Goal: Task Accomplishment & Management: Manage account settings

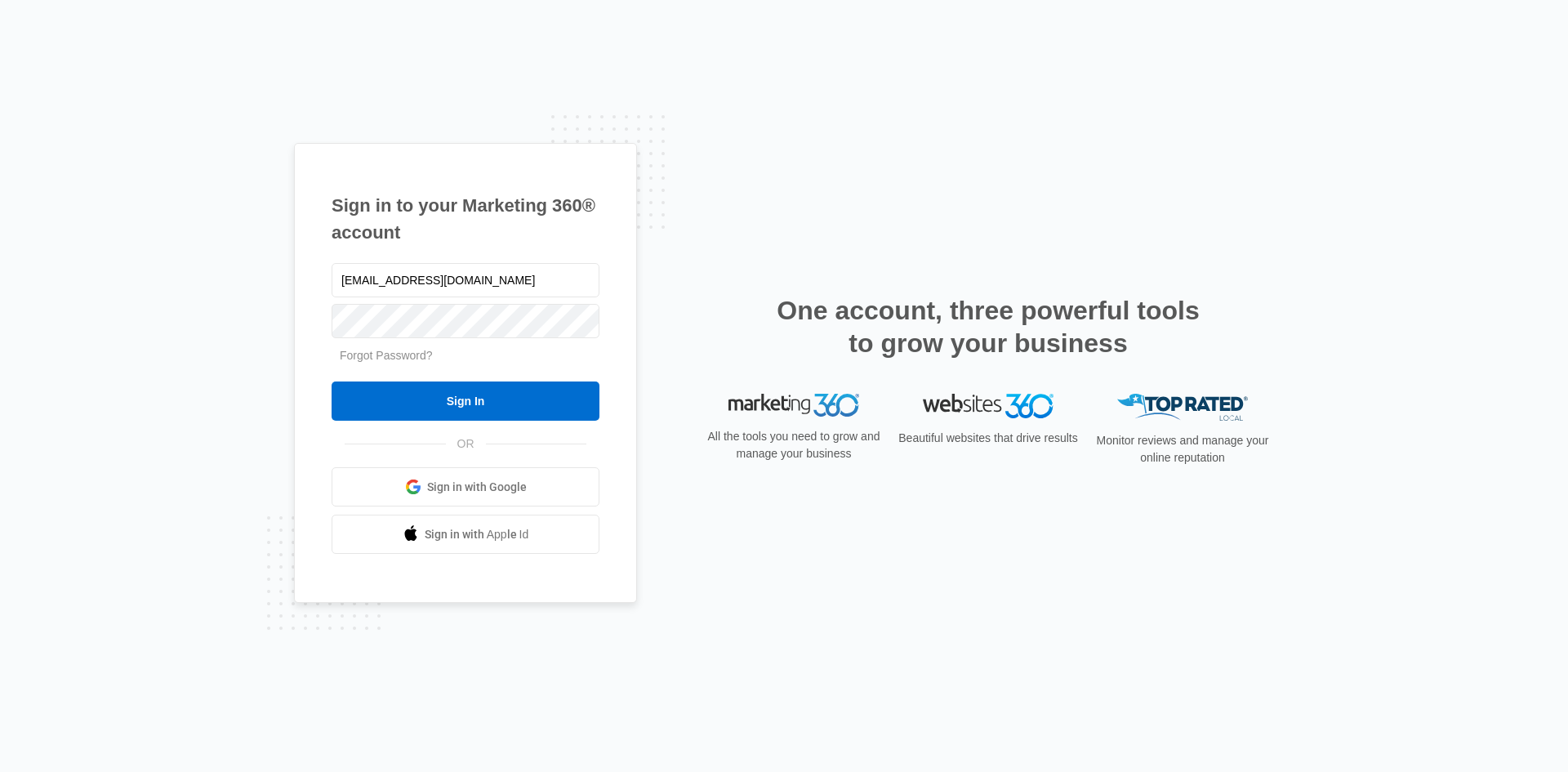
type input "[EMAIL_ADDRESS][DOMAIN_NAME]"
click at [332, 381] on input "Sign In" at bounding box center [465, 400] width 268 height 39
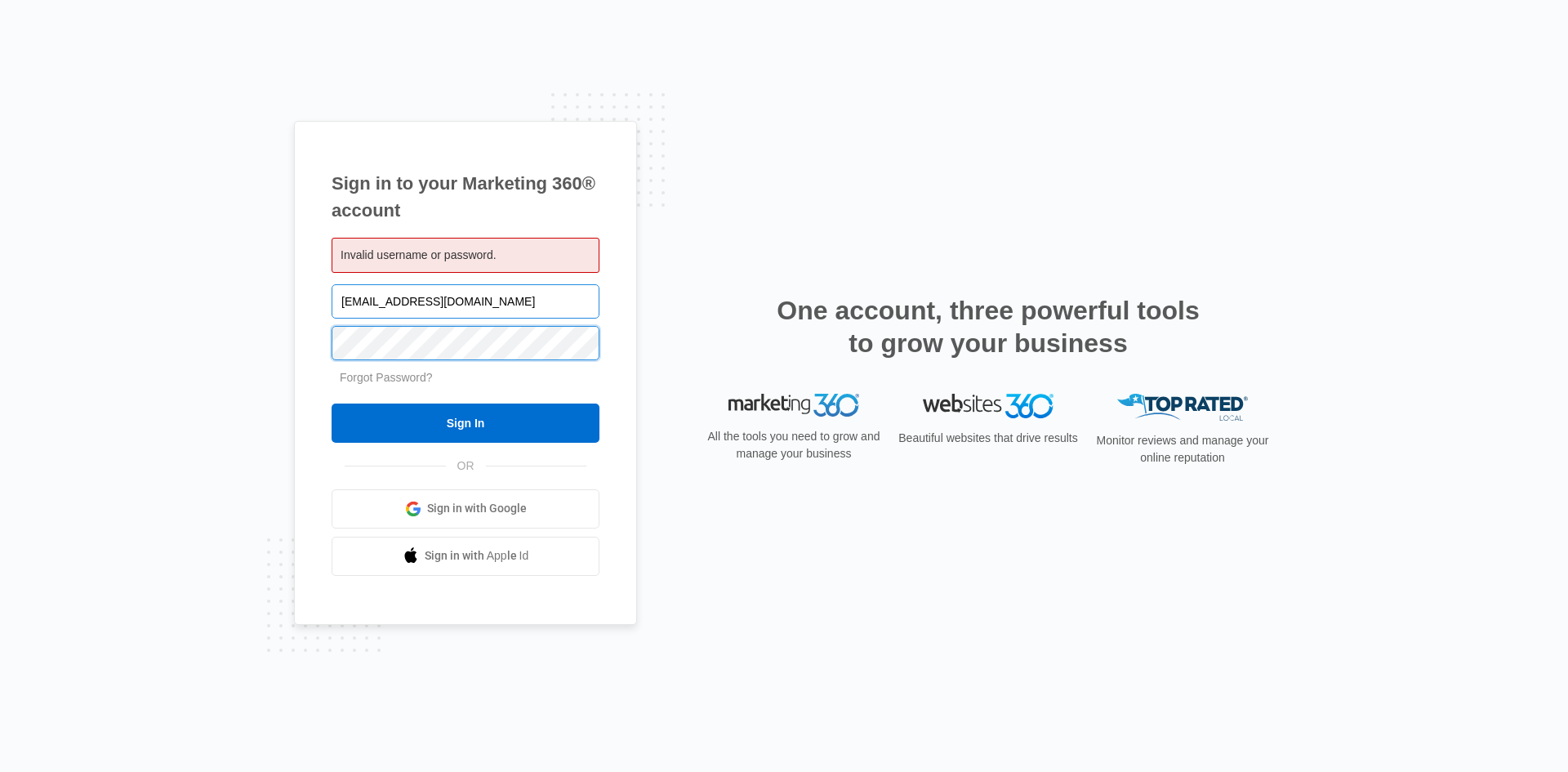
click at [332, 403] on input "Sign In" at bounding box center [465, 422] width 268 height 39
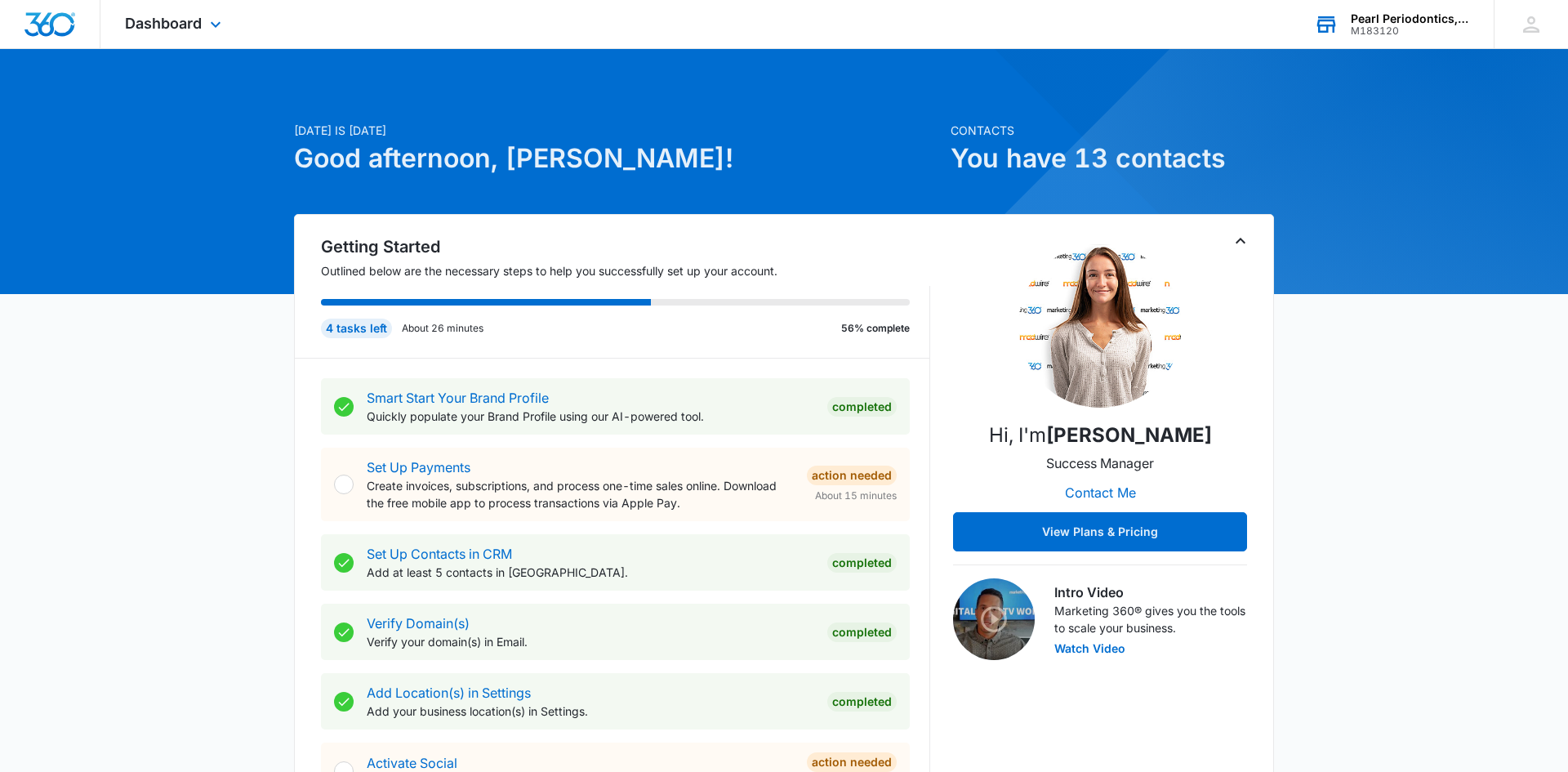
click at [1420, 20] on div "Pearl Periodontics, PLLC" at bounding box center [1410, 18] width 120 height 13
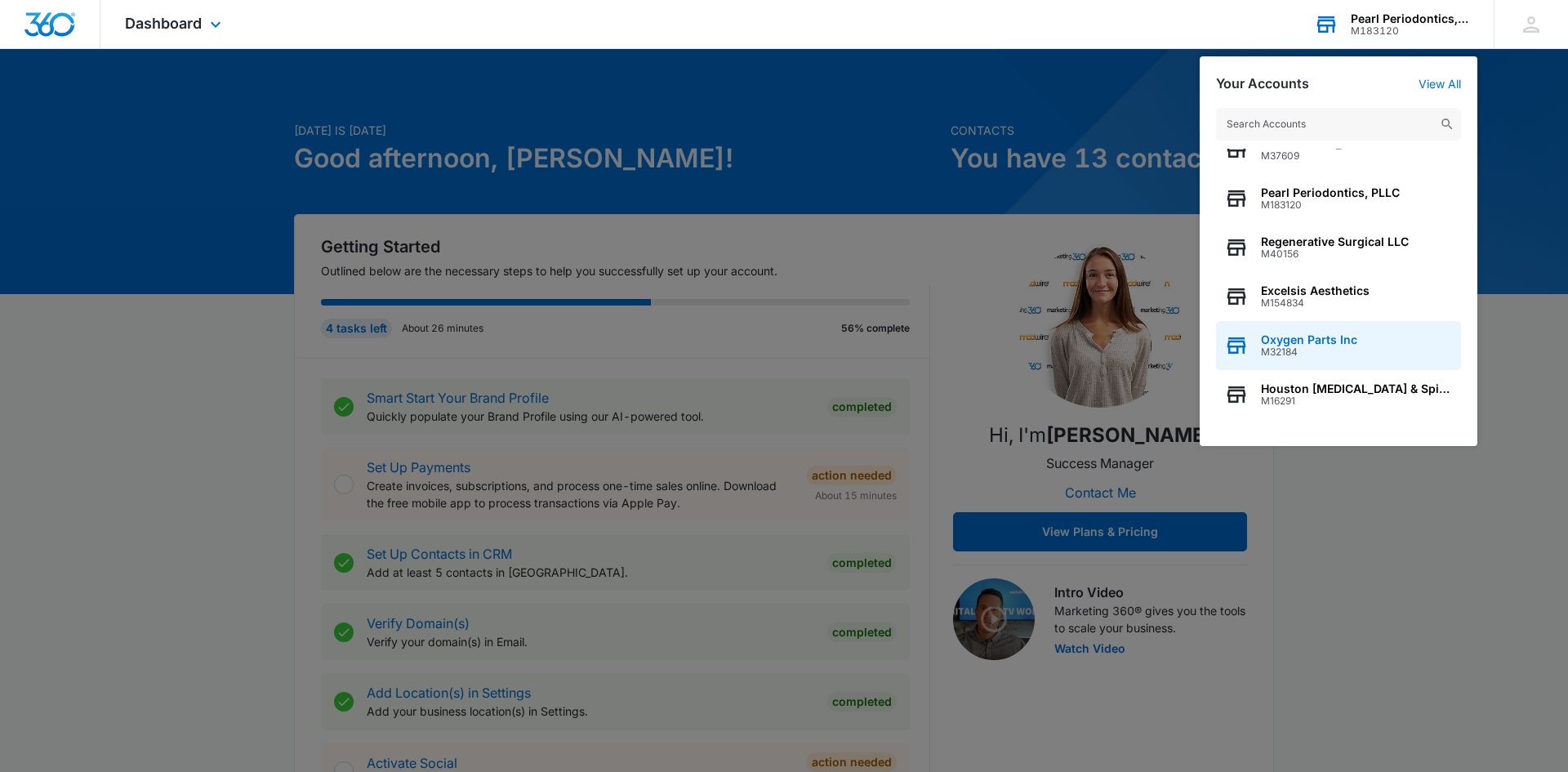
scroll to position [25, 0]
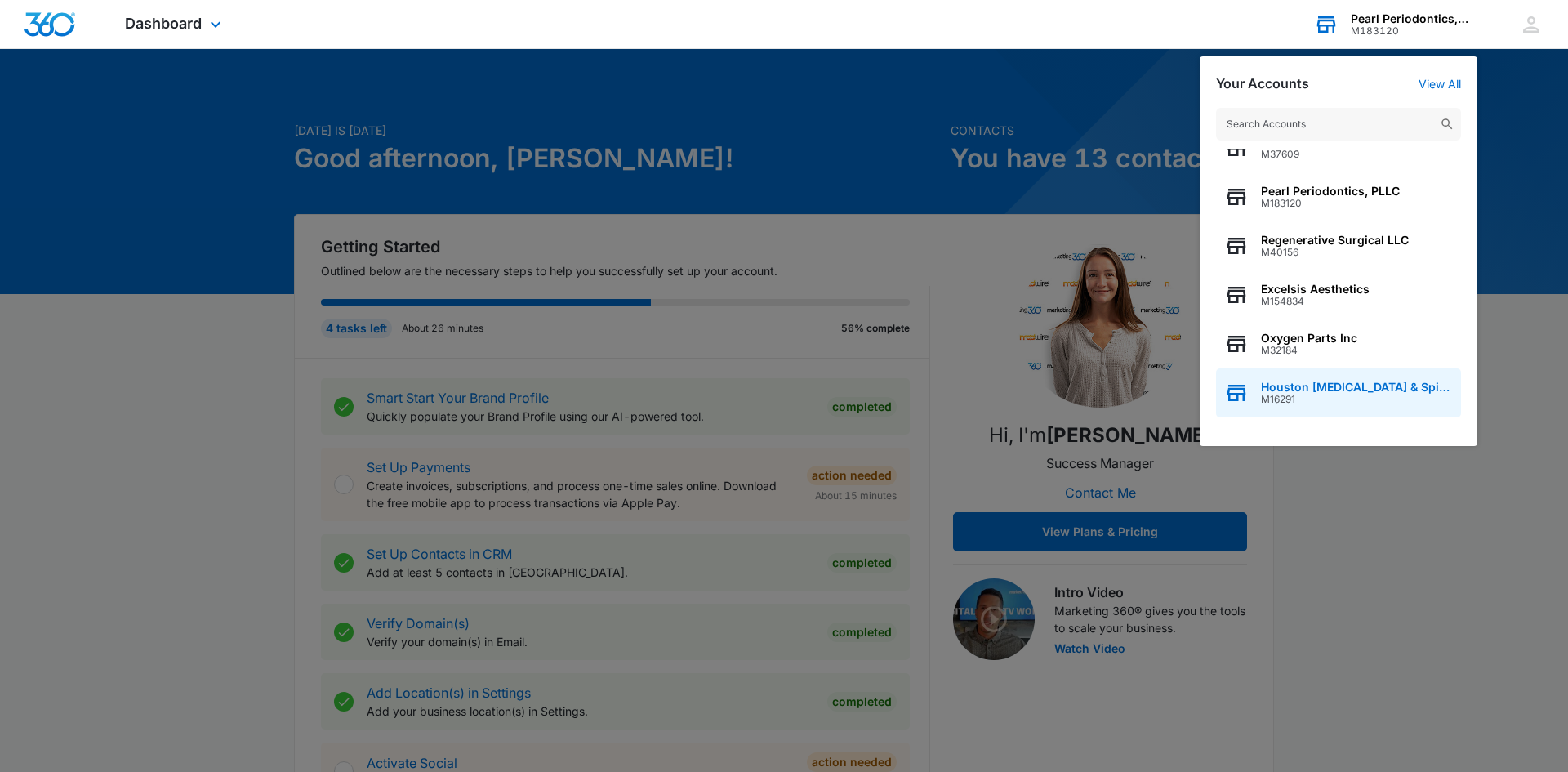
click at [1403, 390] on span "Houston [MEDICAL_DATA] & Spine Institue" at bounding box center [1357, 386] width 192 height 13
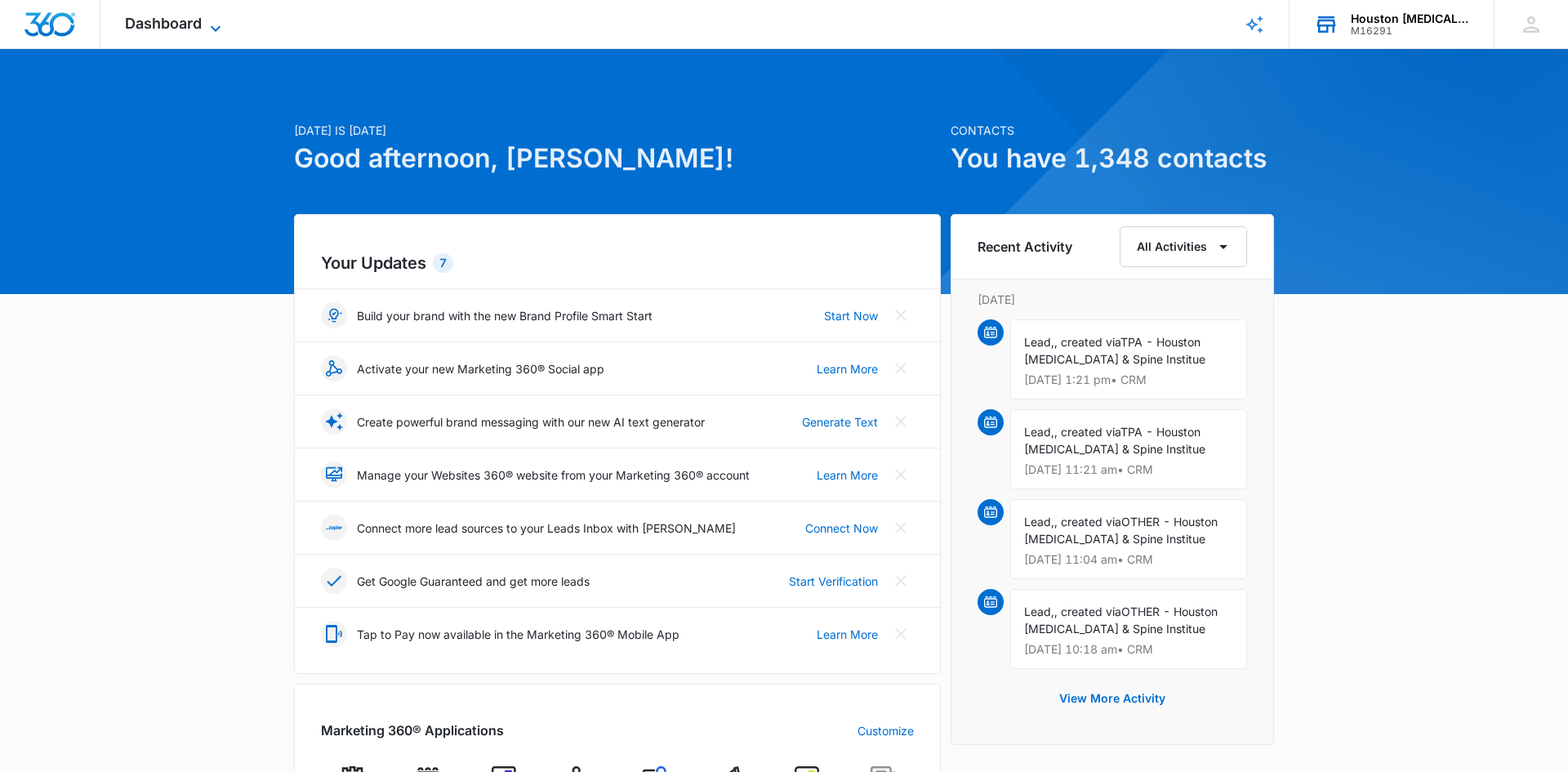
click at [161, 20] on span "Dashboard" at bounding box center [163, 24] width 77 height 17
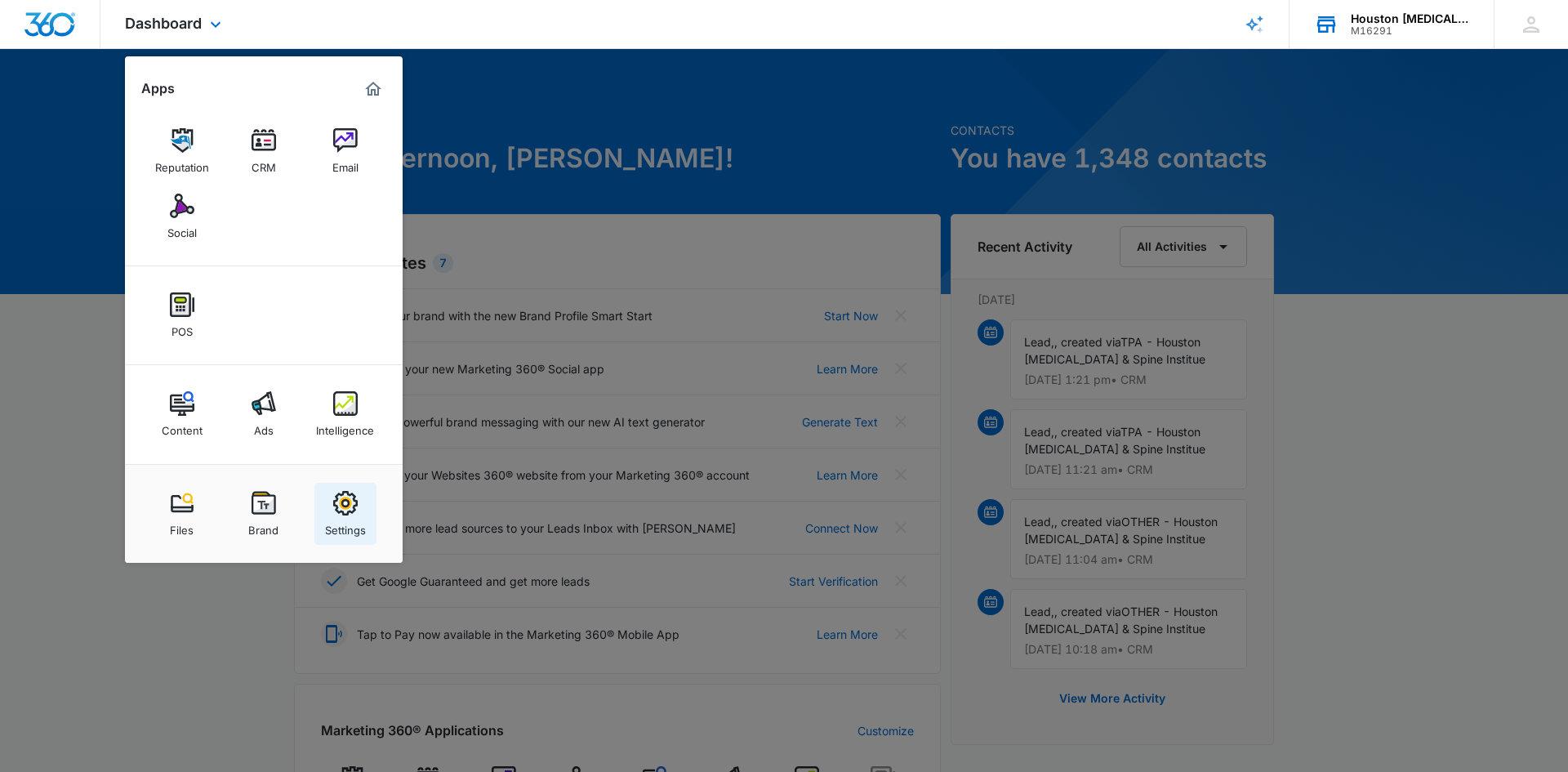
click at [346, 500] on img at bounding box center [346, 503] width 24 height 24
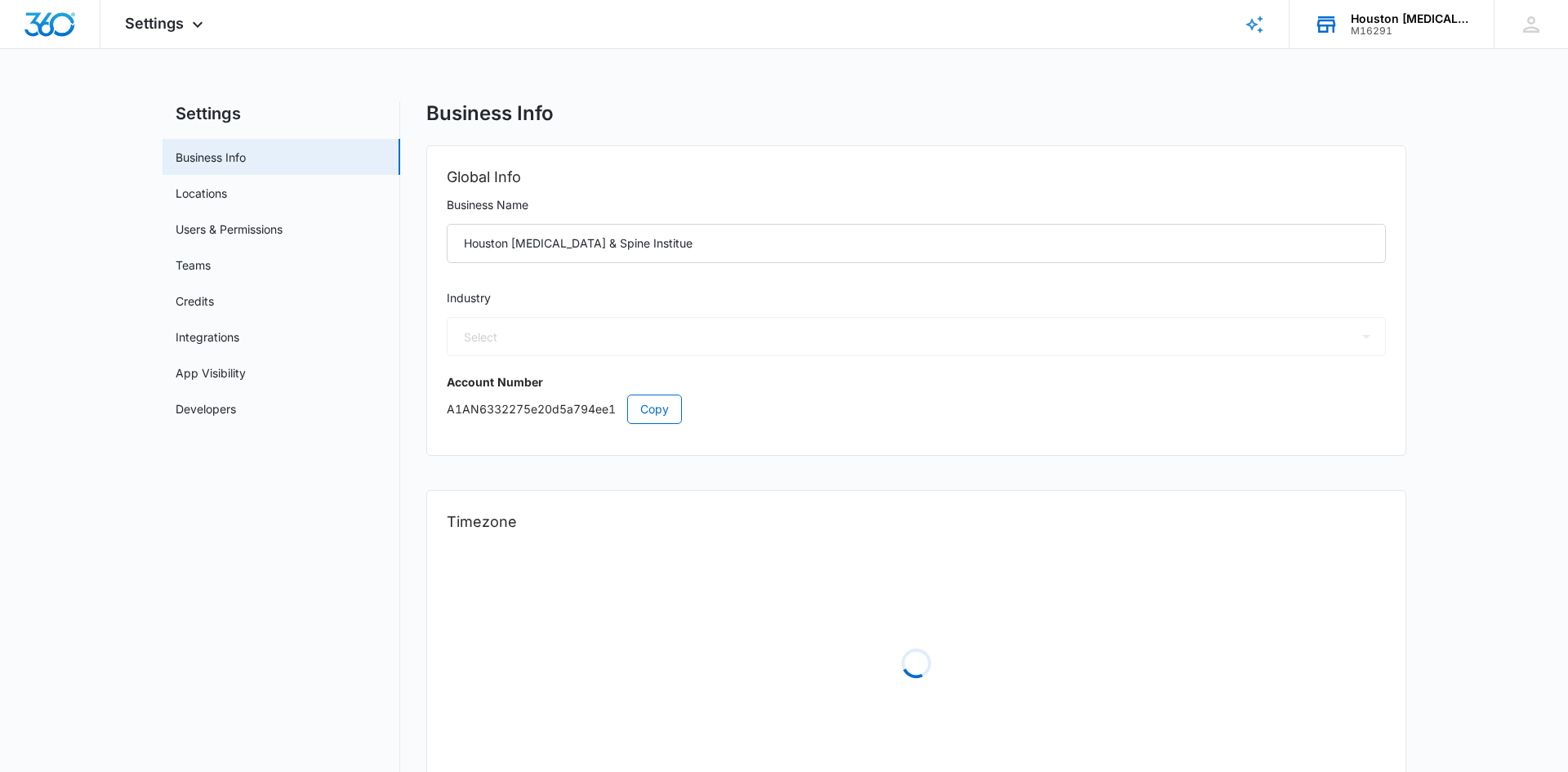
select select "33"
select select "US"
select select "America/[GEOGRAPHIC_DATA]"
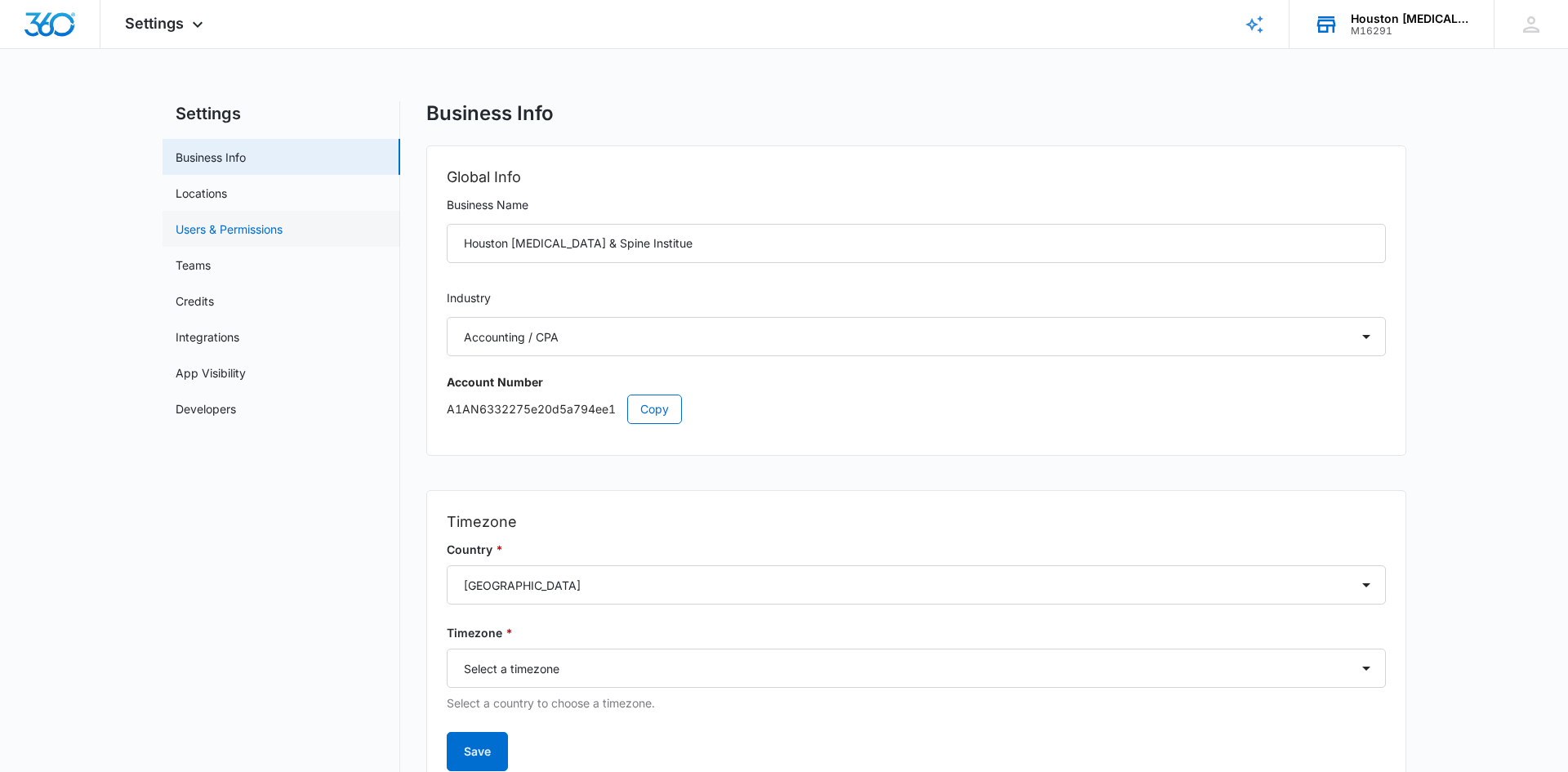
click at [240, 236] on link "Users & Permissions" at bounding box center [229, 229] width 107 height 17
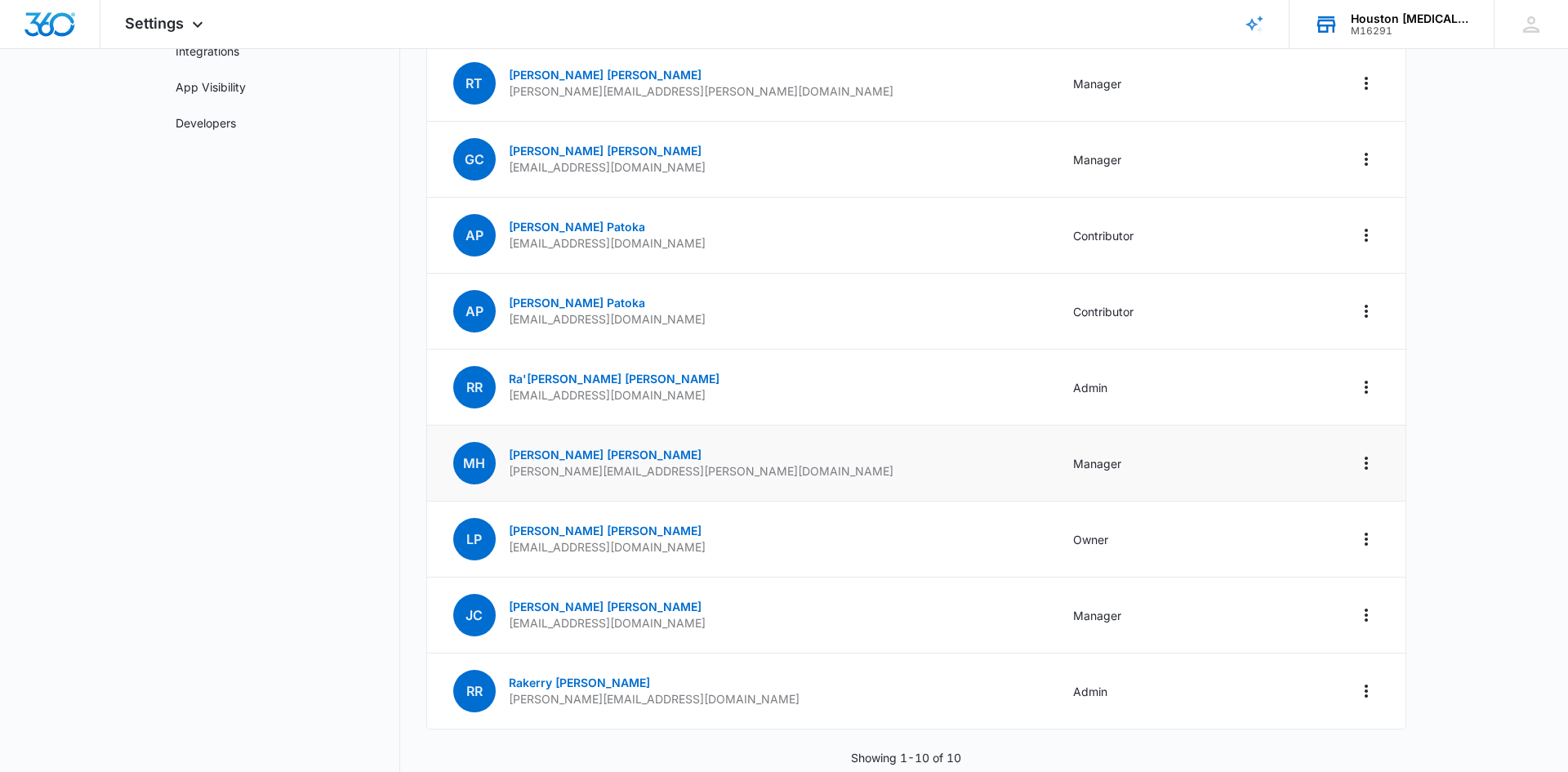
scroll to position [272, 0]
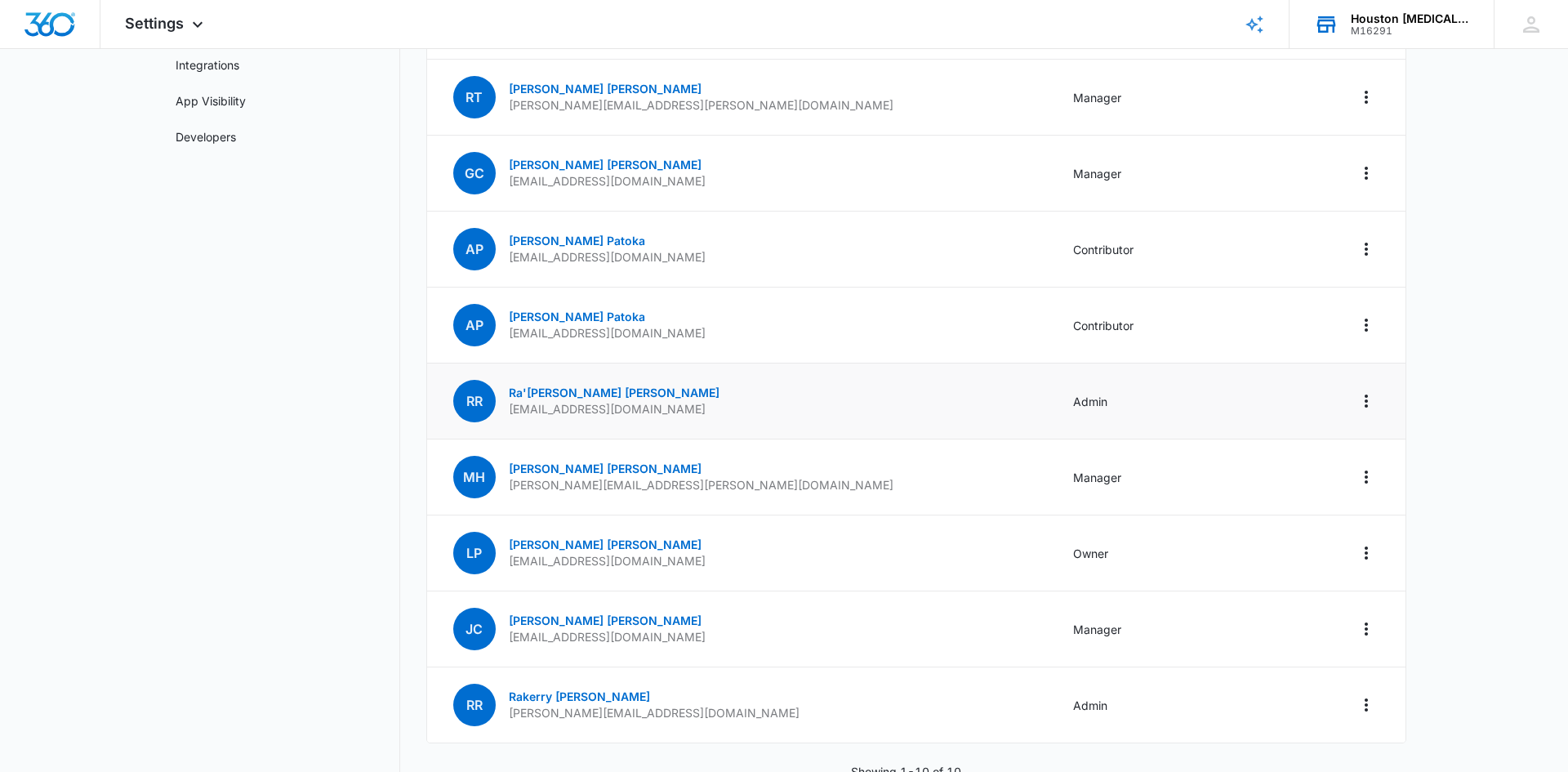
click at [1350, 401] on td at bounding box center [1359, 401] width 93 height 76
click at [1365, 406] on icon "Actions" at bounding box center [1366, 400] width 19 height 19
click at [1451, 377] on main "Settings Business Info Locations Users & Permissions Teams Credits Integrations…" at bounding box center [784, 324] width 1568 height 990
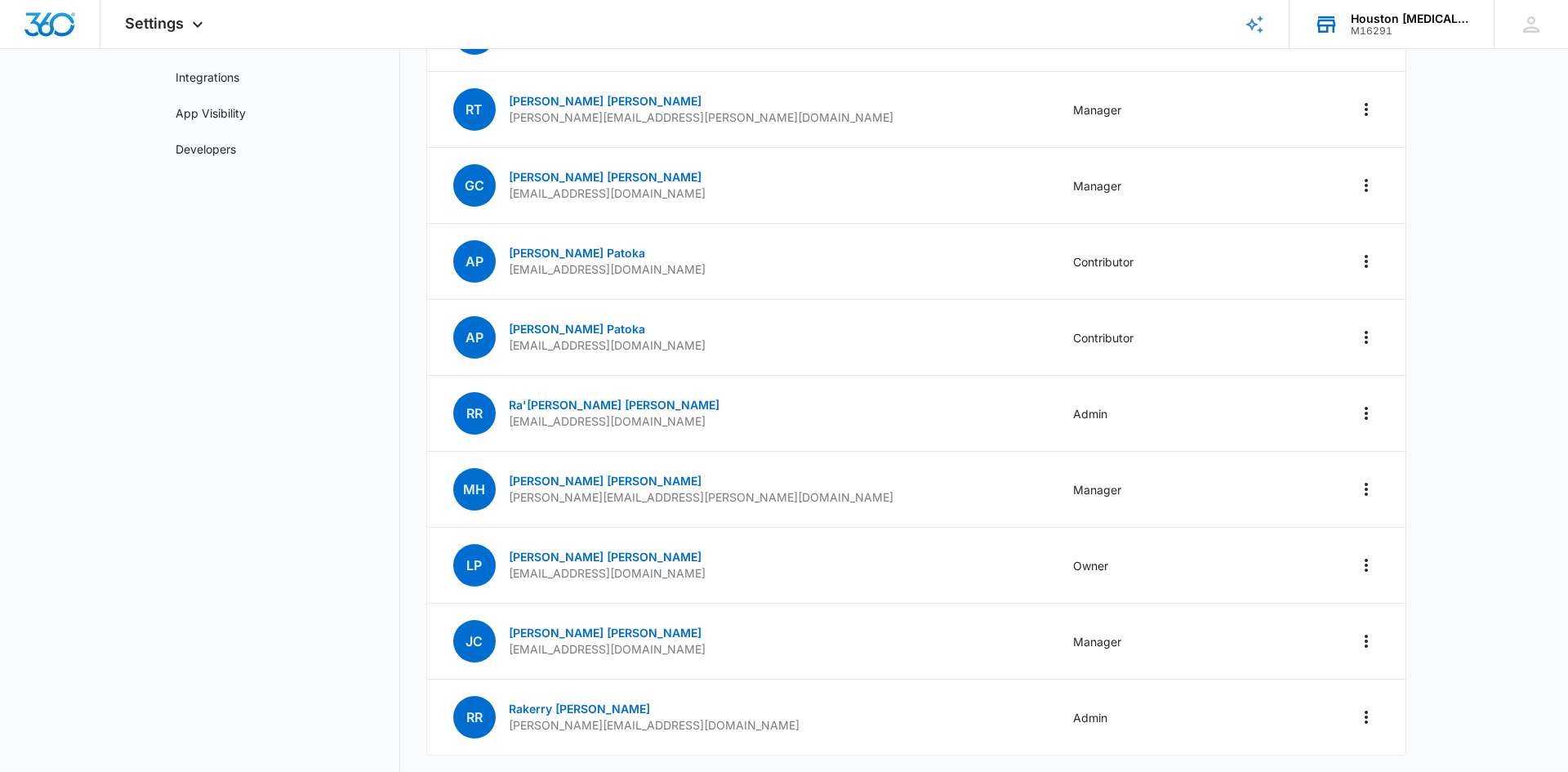
scroll to position [165, 0]
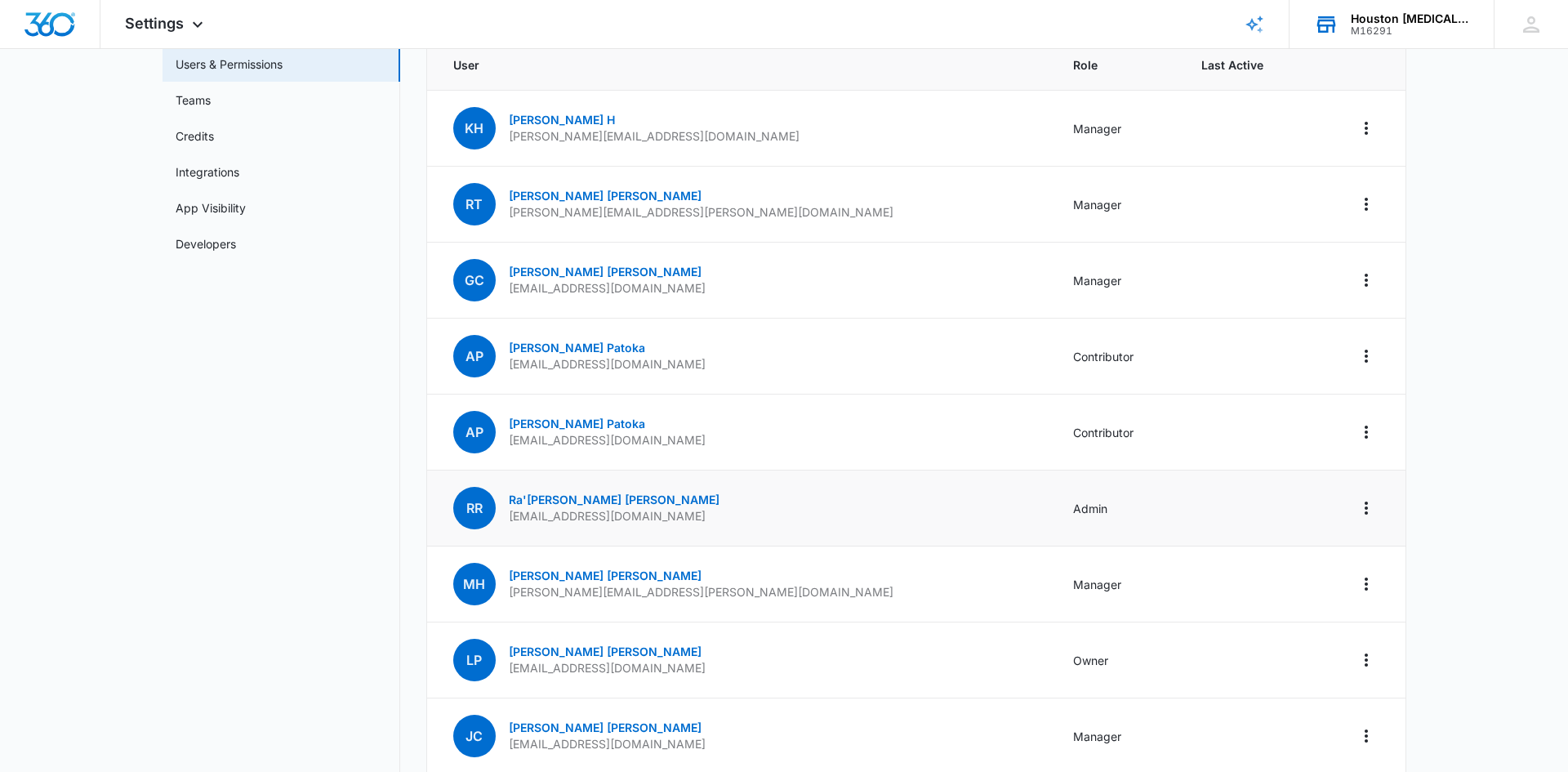
click at [727, 518] on td "RR [PERSON_NAME]'[PERSON_NAME] [PERSON_NAME][EMAIL_ADDRESS][DOMAIN_NAME]" at bounding box center [741, 508] width 627 height 76
click at [1367, 506] on icon "Actions" at bounding box center [1366, 508] width 19 height 19
click at [1462, 357] on main "Settings Business Info Locations Users & Permissions Teams Credits Integrations…" at bounding box center [784, 431] width 1568 height 990
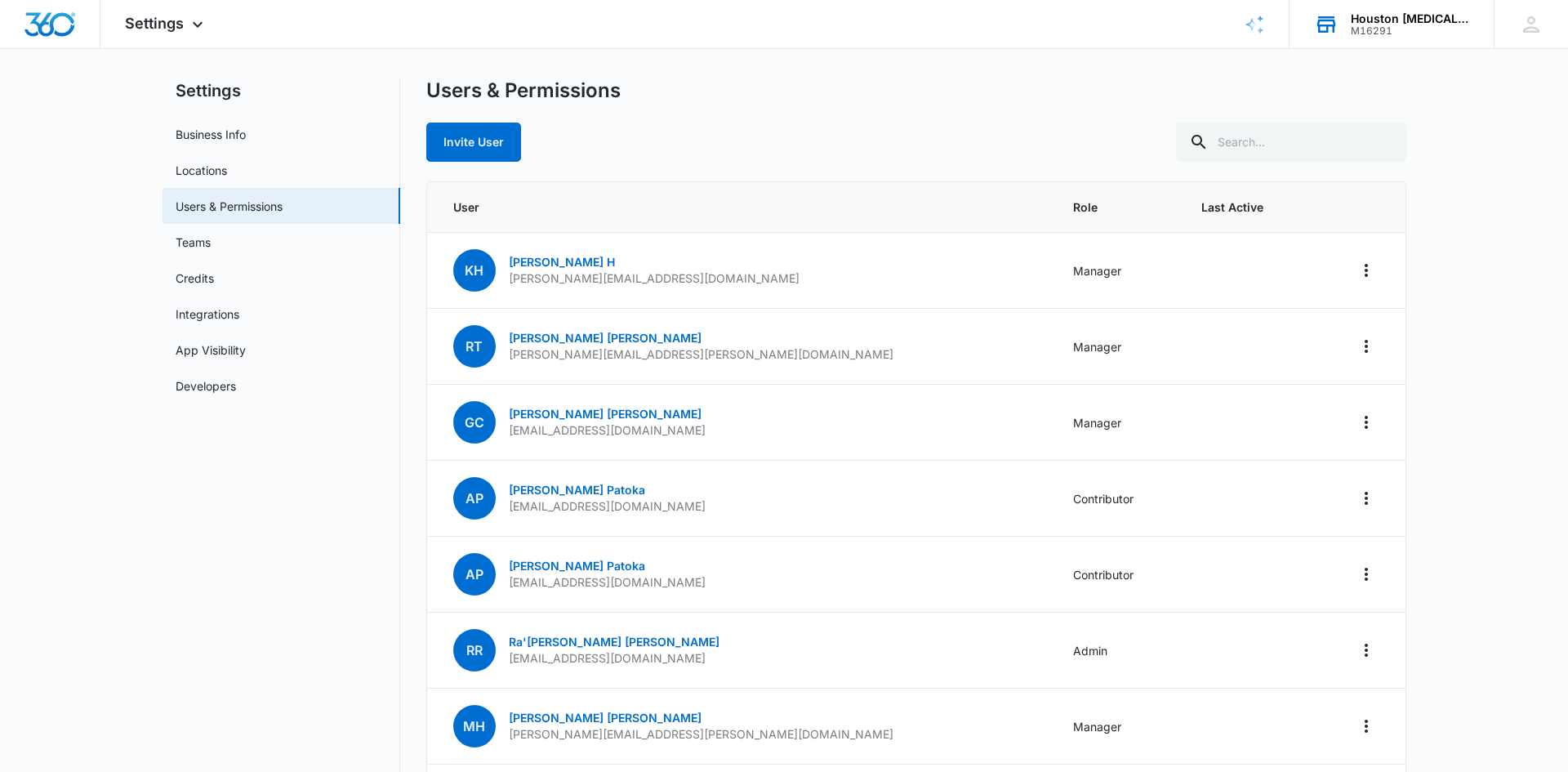
scroll to position [0, 0]
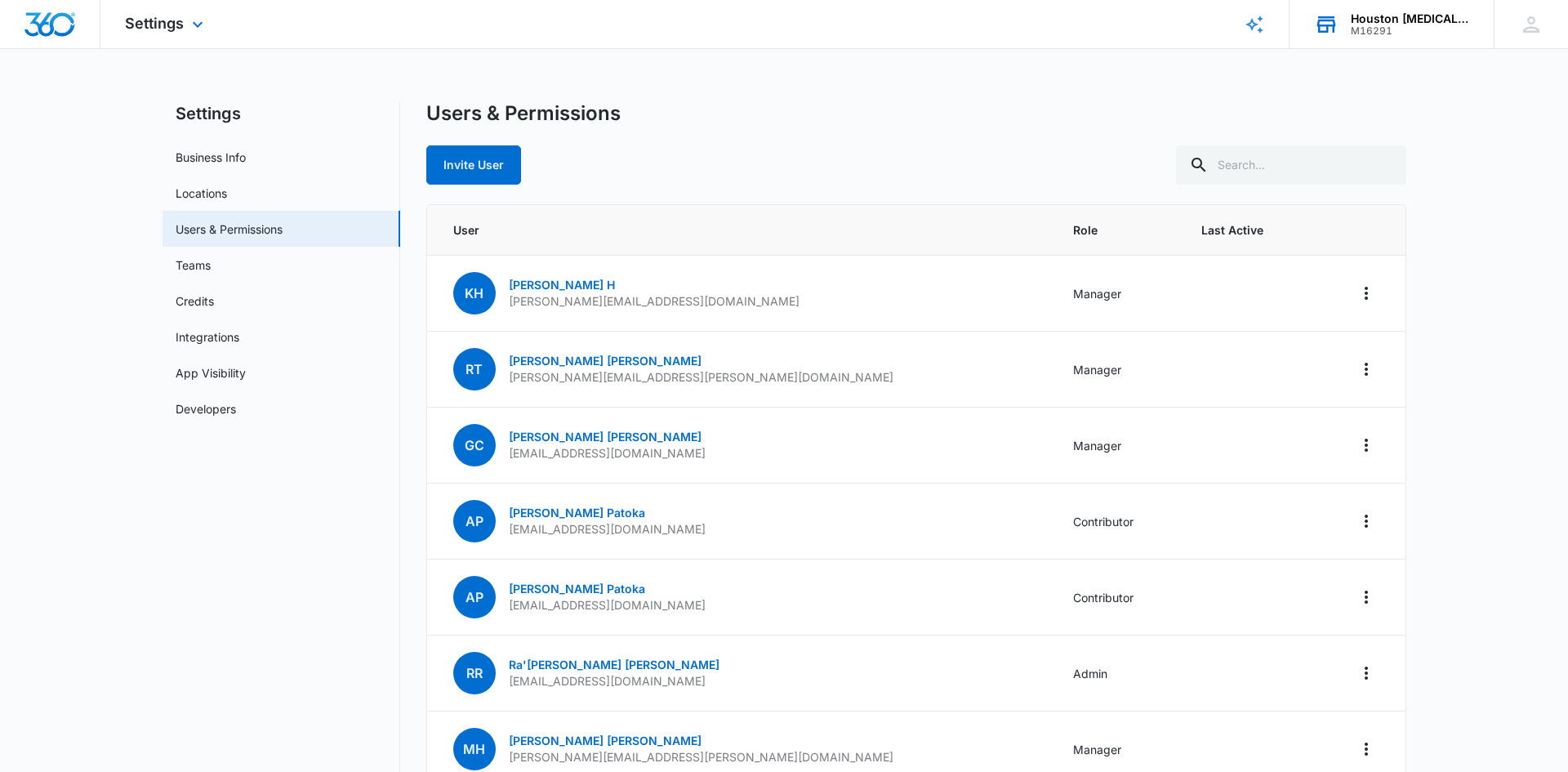
select select "33"
select select "US"
select select "America/[GEOGRAPHIC_DATA]"
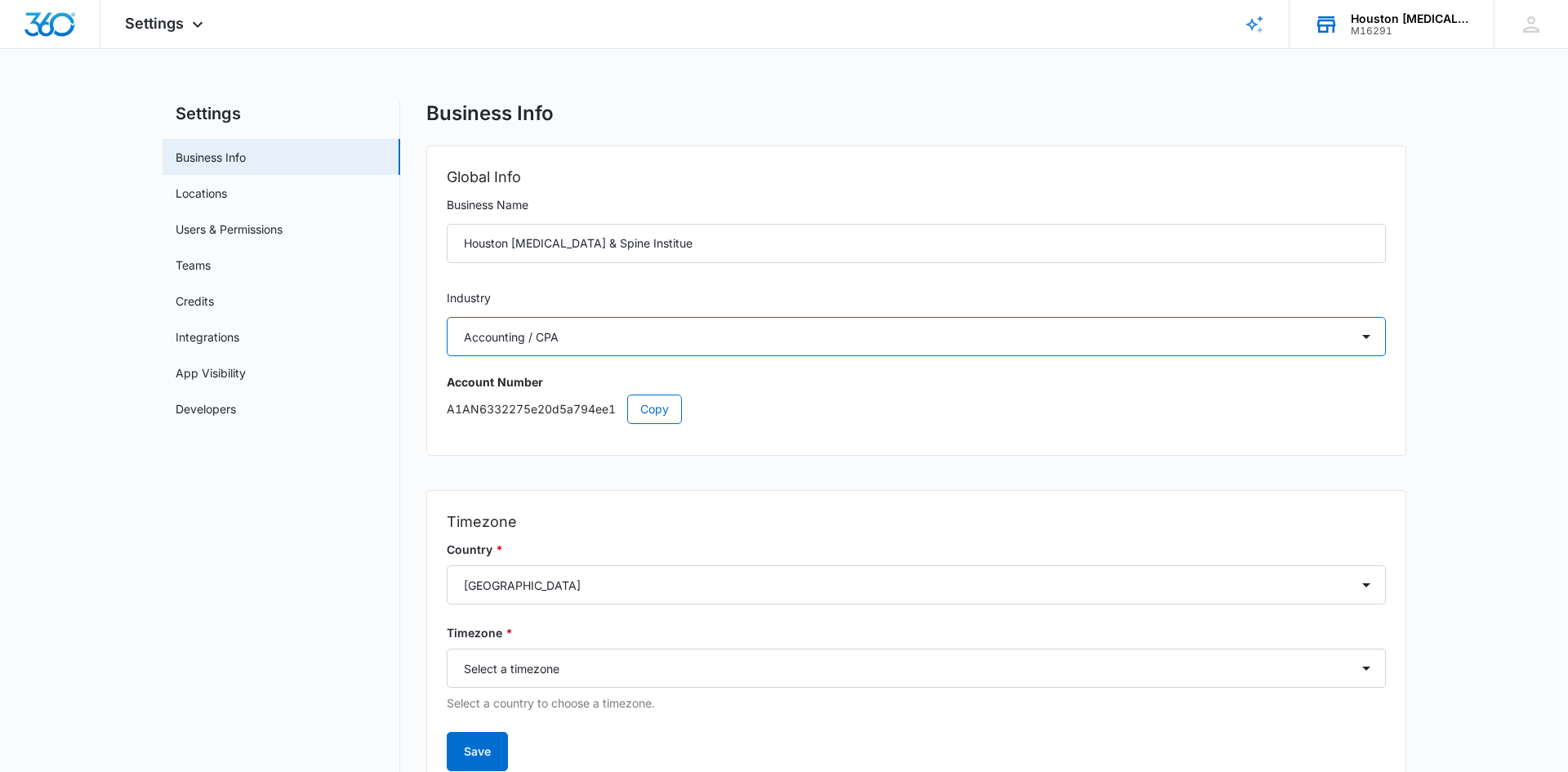
click at [945, 331] on select "Select Accounting / CPA Assisted Living Attorney / Law Firm Auto Repair Carpet …" at bounding box center [916, 336] width 939 height 39
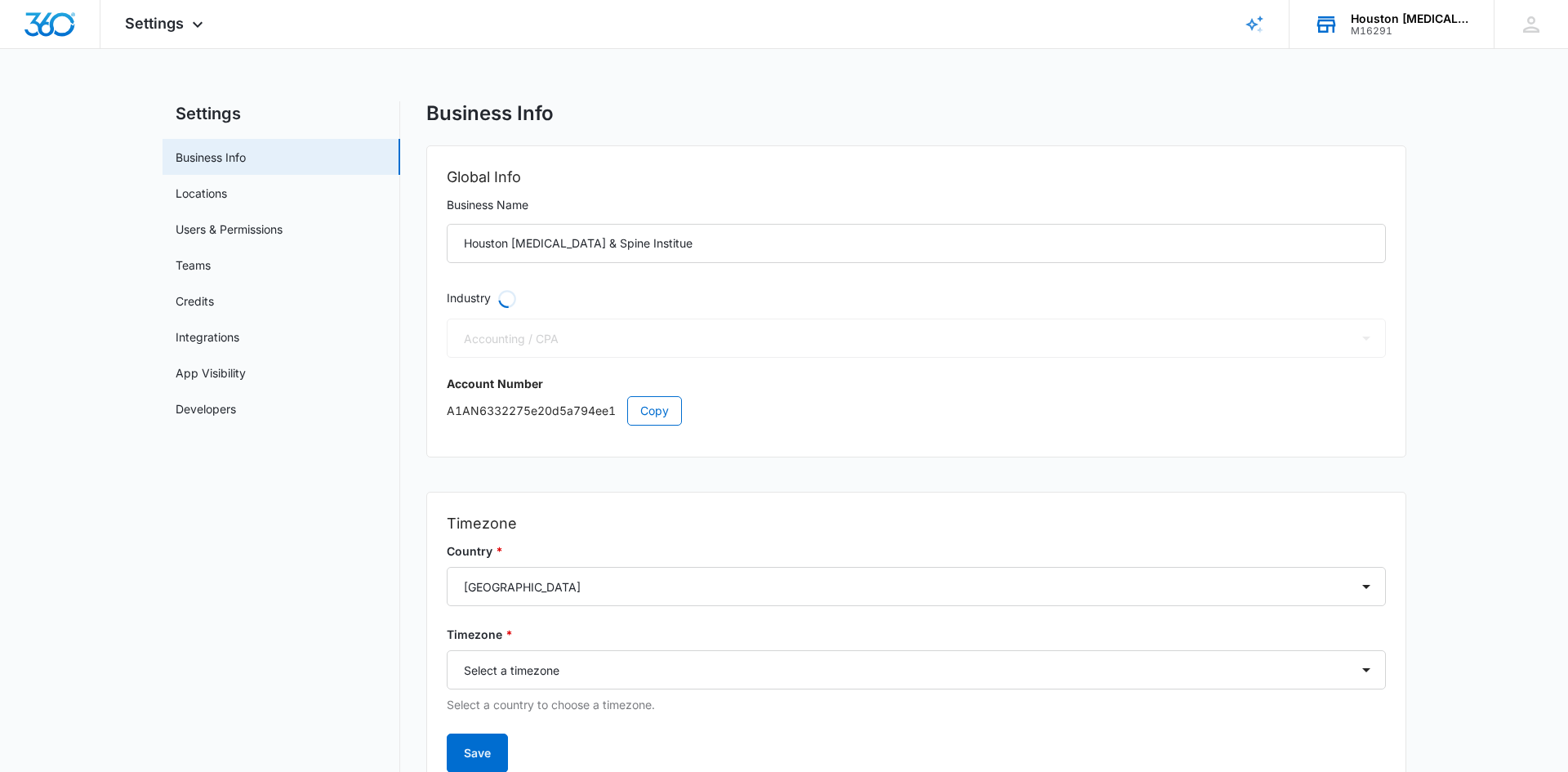
select select "13"
click at [495, 755] on button "Save" at bounding box center [477, 751] width 61 height 39
click at [1390, 19] on div "Houston [MEDICAL_DATA] & Spine Institue" at bounding box center [1410, 18] width 120 height 13
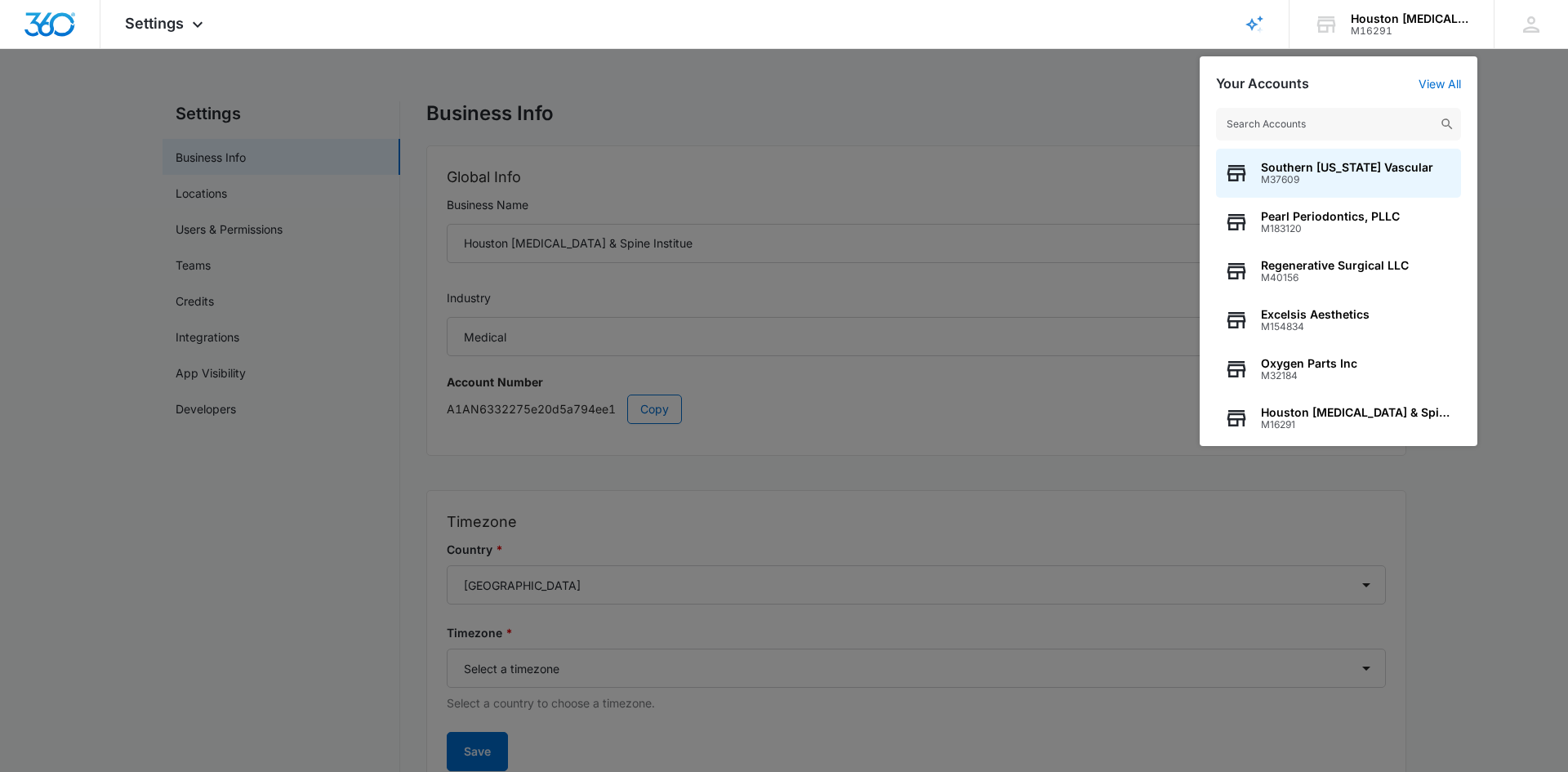
click at [226, 160] on div at bounding box center [784, 386] width 1568 height 772
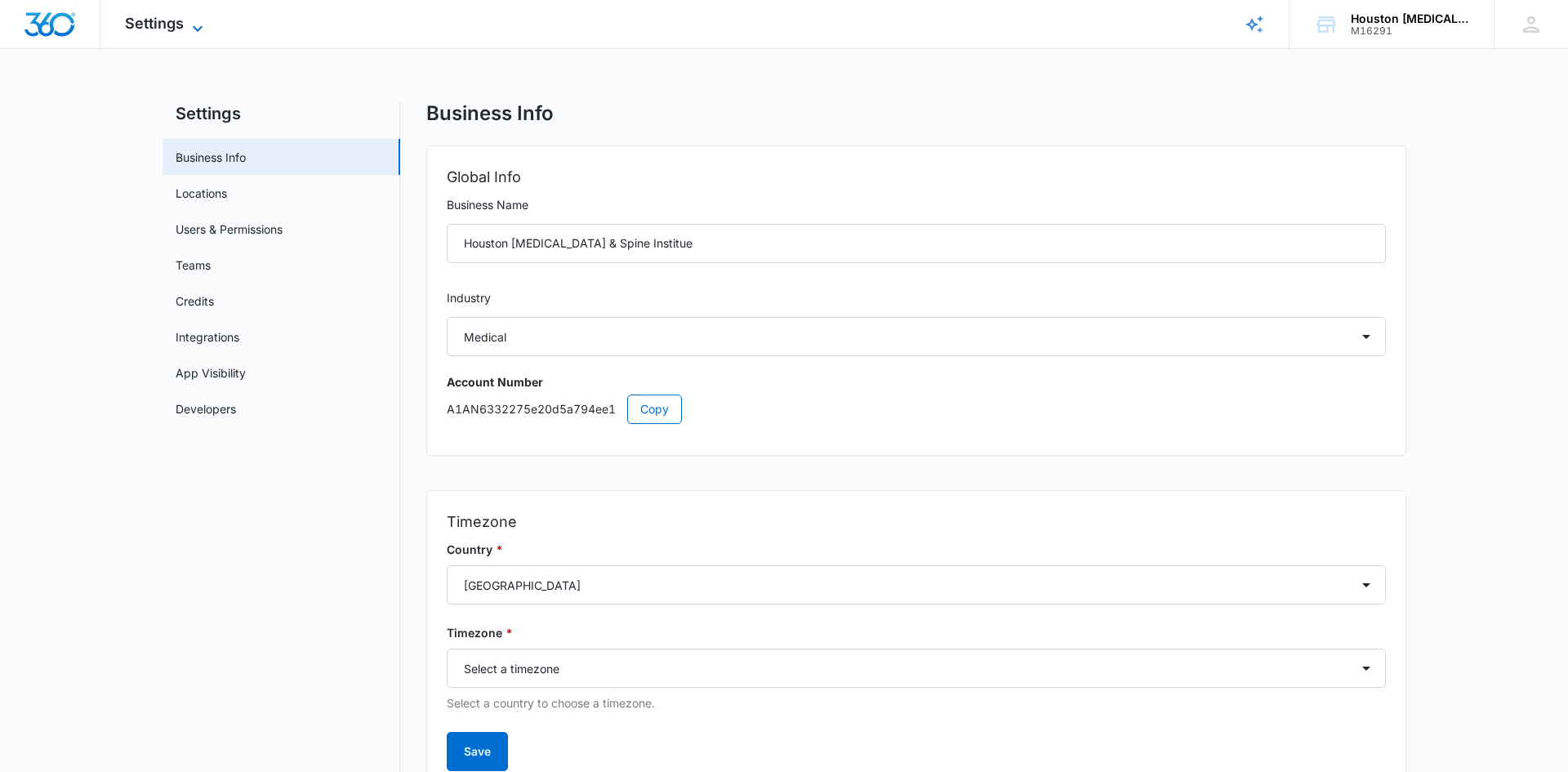
click at [155, 25] on span "Settings" at bounding box center [154, 24] width 58 height 17
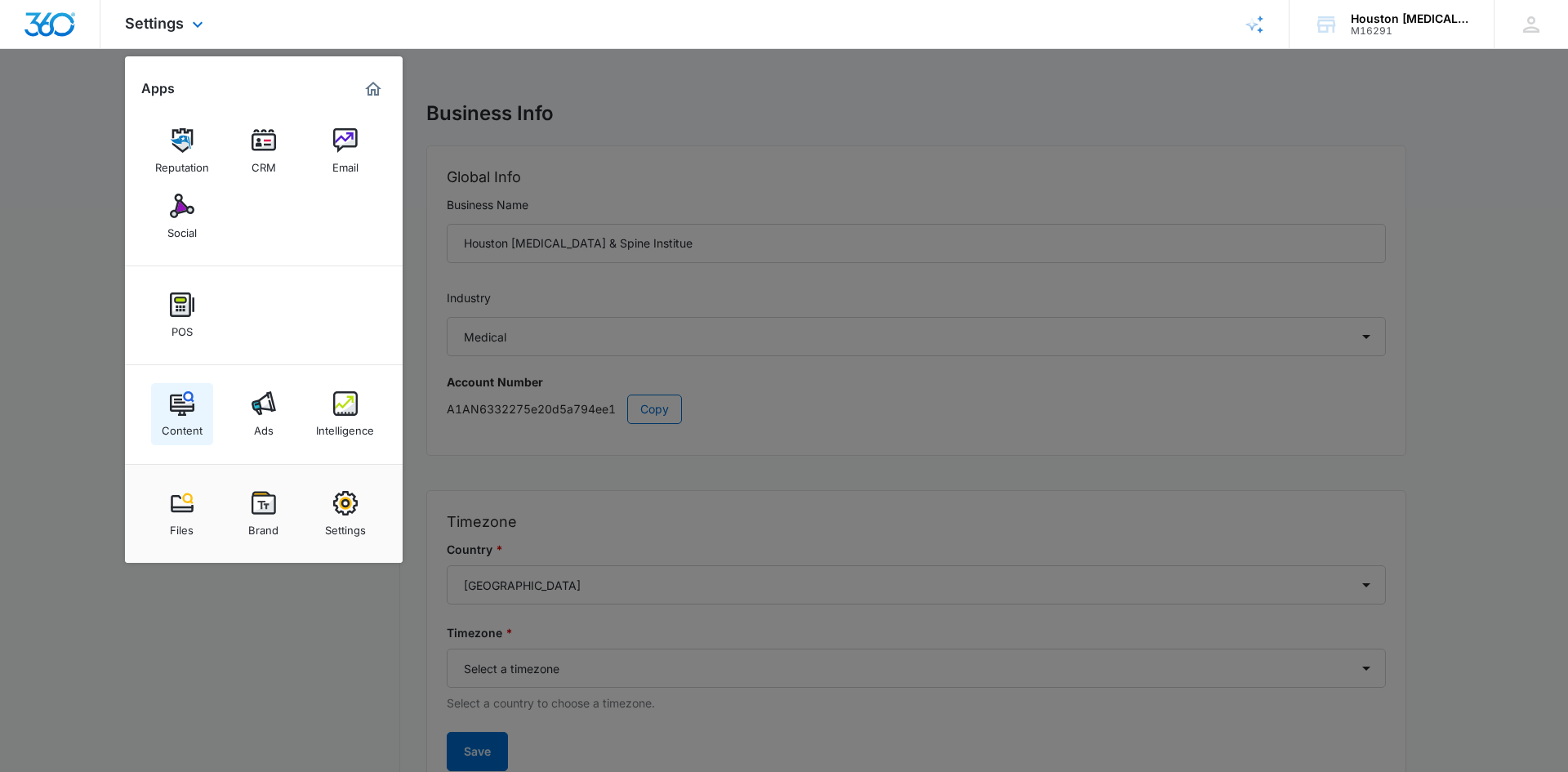
click at [178, 415] on div "Content" at bounding box center [181, 426] width 41 height 21
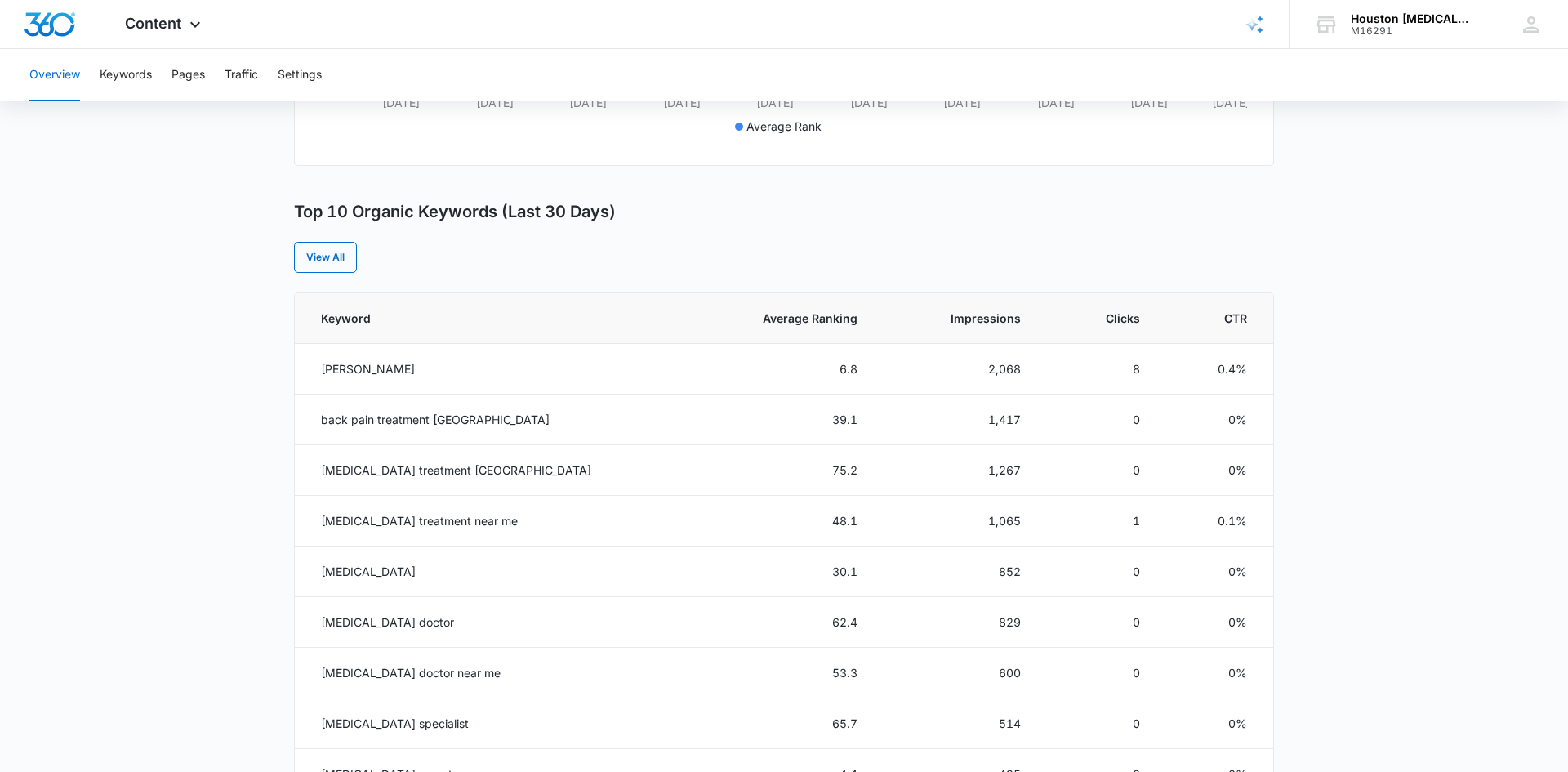
scroll to position [494, 0]
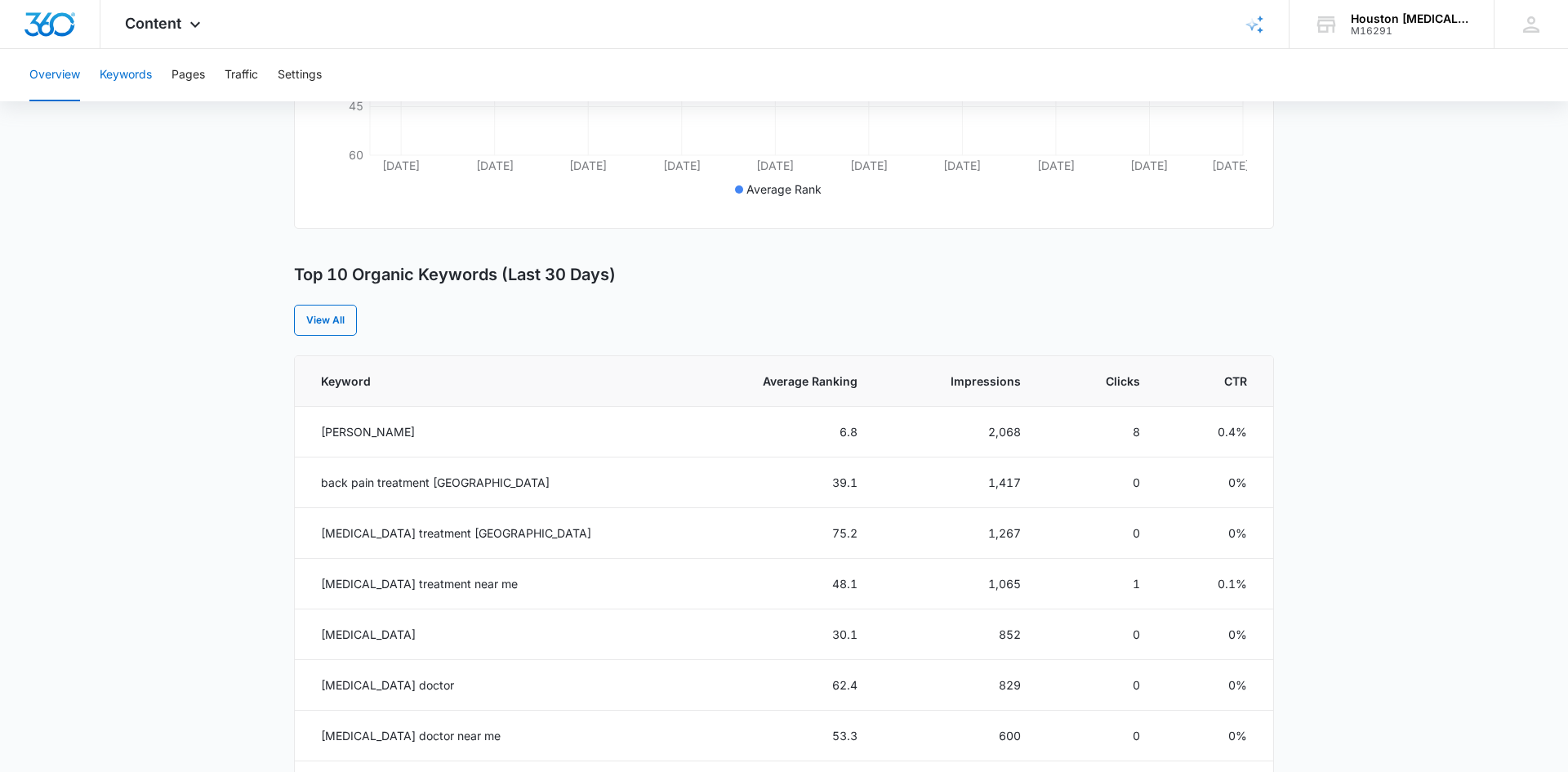
click at [128, 69] on button "Keywords" at bounding box center [126, 75] width 52 height 52
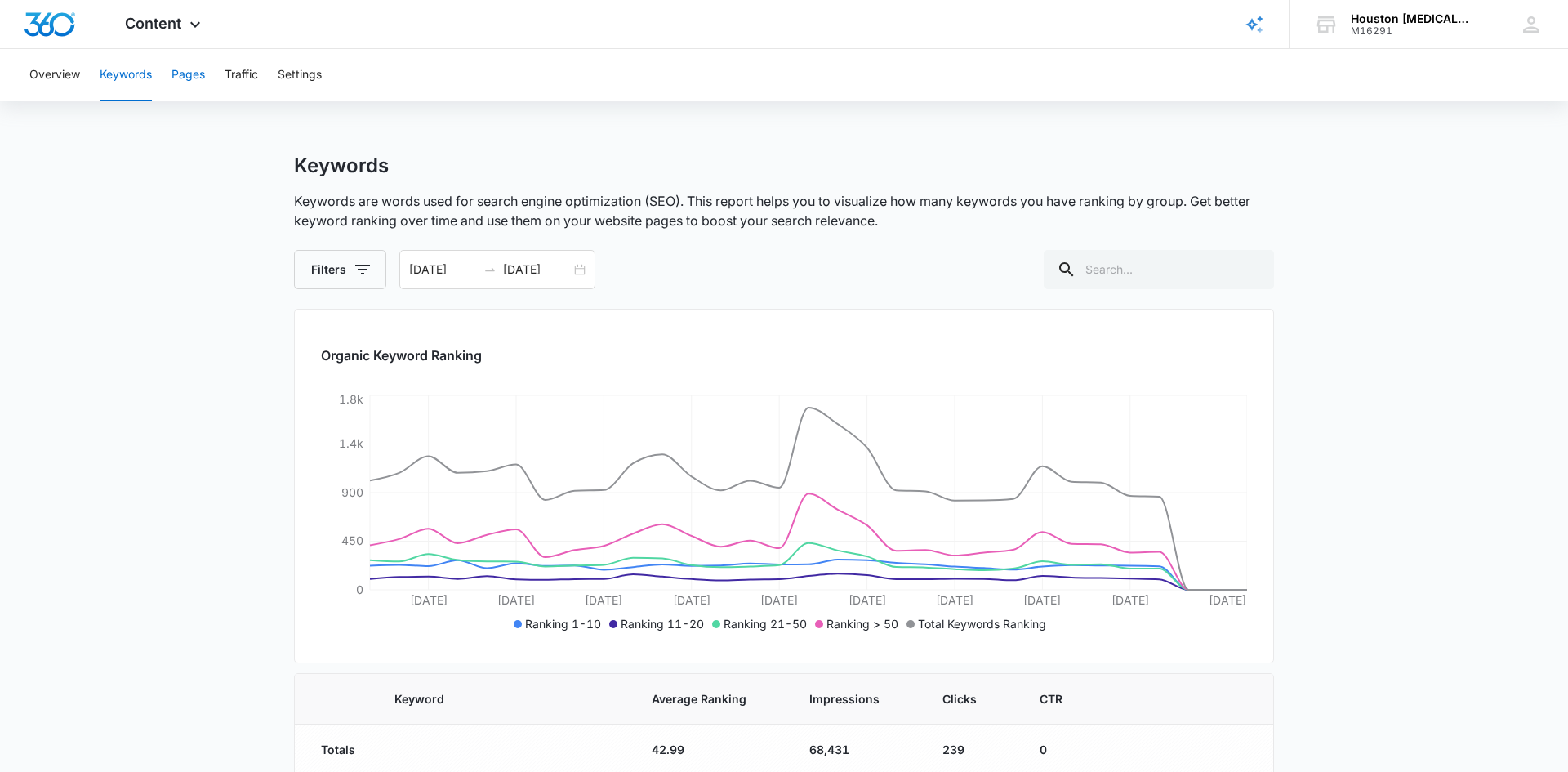
click at [182, 81] on button "Pages" at bounding box center [188, 75] width 33 height 52
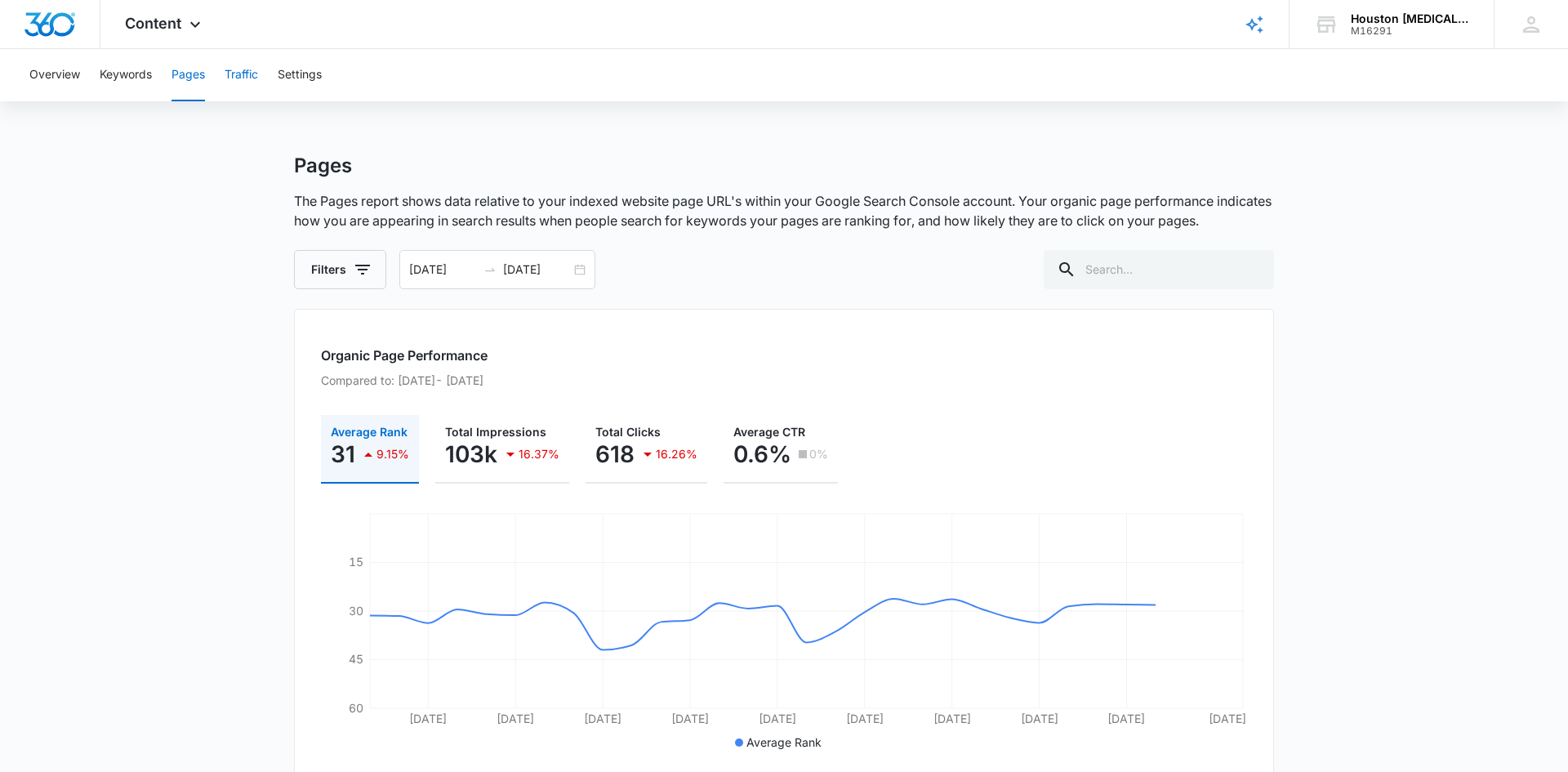
click at [252, 91] on button "Traffic" at bounding box center [241, 75] width 33 height 52
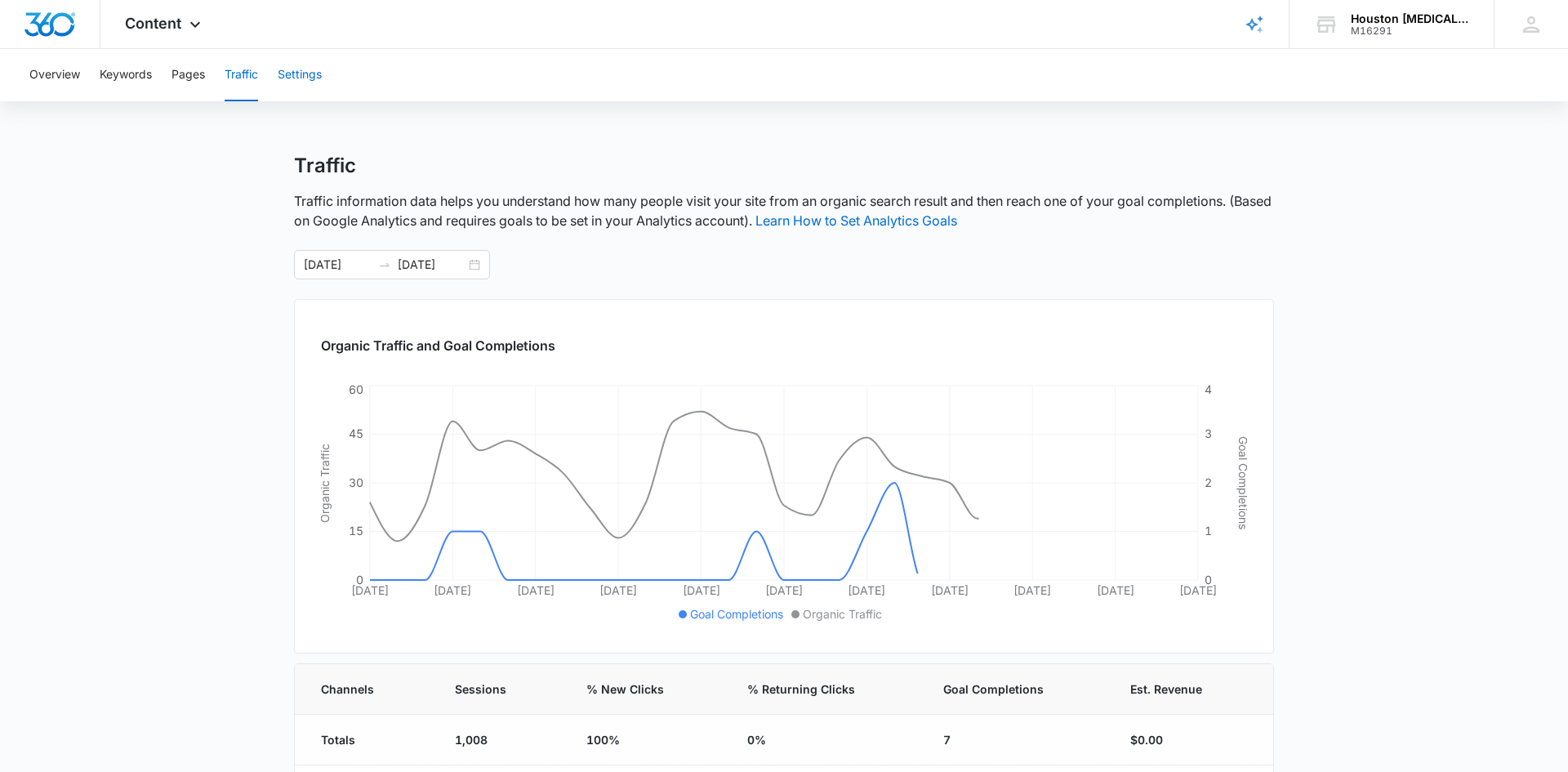
click at [304, 81] on button "Settings" at bounding box center [299, 75] width 45 height 52
